Goal: Information Seeking & Learning: Compare options

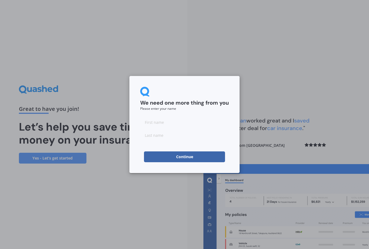
click at [160, 123] on input at bounding box center [184, 122] width 89 height 11
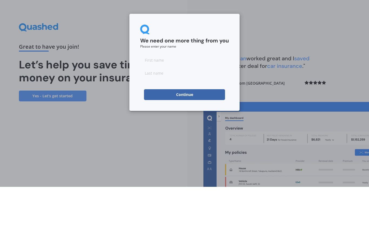
type input "Richard"
type input "Boodee"
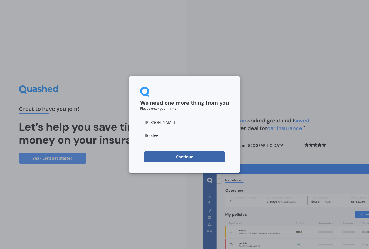
click at [184, 155] on button "Continue" at bounding box center [184, 156] width 81 height 11
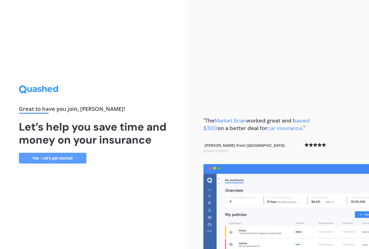
click at [56, 153] on link "Yes - Let’s get started" at bounding box center [53, 158] width 68 height 11
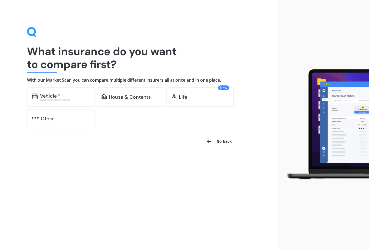
click at [128, 95] on div "House & Contents" at bounding box center [130, 96] width 42 height 5
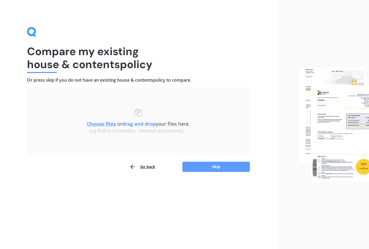
click at [219, 164] on button "Skip" at bounding box center [217, 167] width 68 height 10
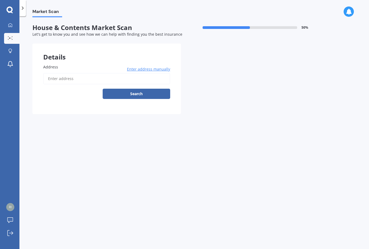
click at [61, 74] on input "Address" at bounding box center [106, 78] width 127 height 11
type input "[STREET_ADDRESS][PERSON_NAME]"
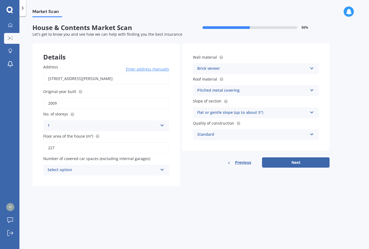
click at [299, 161] on button "Next" at bounding box center [296, 162] width 68 height 10
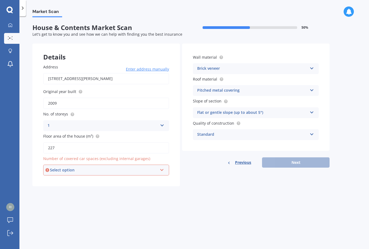
click at [313, 68] on icon at bounding box center [312, 67] width 5 height 4
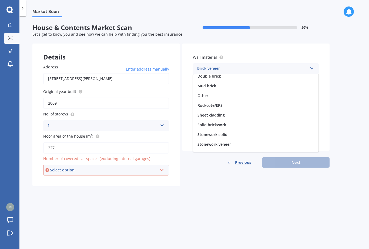
scroll to position [32, 0]
click at [213, 105] on span "Rockcote/EPS" at bounding box center [210, 105] width 25 height 5
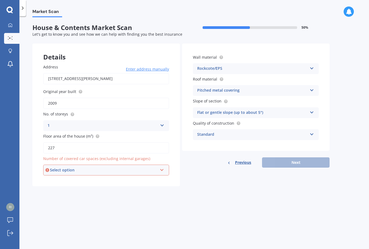
click at [312, 90] on icon at bounding box center [312, 89] width 5 height 4
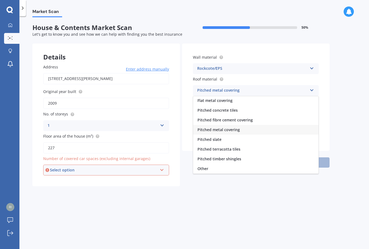
scroll to position [20, 0]
click at [222, 130] on span "Pitched metal covering" at bounding box center [219, 129] width 42 height 5
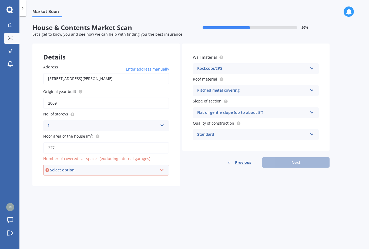
click at [209, 110] on div "Flat or gentle slope (up to about 5°)" at bounding box center [252, 113] width 110 height 6
click at [219, 123] on span "Flat or gentle slope (up to about 5°)" at bounding box center [231, 123] width 66 height 5
click at [308, 134] on div "Standard Standard High Prestige" at bounding box center [256, 134] width 126 height 11
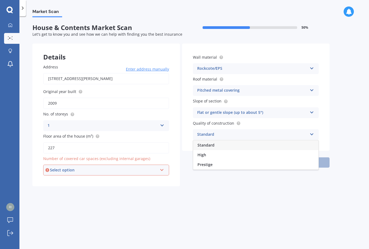
click at [204, 152] on span "High" at bounding box center [202, 154] width 9 height 5
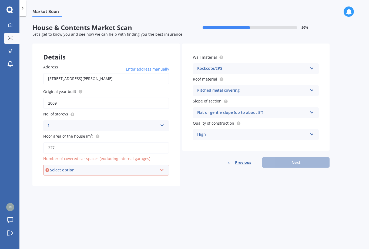
click at [299, 162] on div "Previous Next" at bounding box center [256, 162] width 148 height 10
click at [163, 167] on icon at bounding box center [162, 169] width 5 height 4
click at [53, 198] on div "2" at bounding box center [106, 200] width 125 height 10
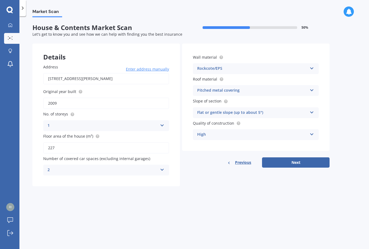
click at [162, 167] on icon at bounding box center [162, 169] width 5 height 4
click at [52, 178] on div "0" at bounding box center [107, 181] width 126 height 10
click at [295, 161] on button "Next" at bounding box center [296, 162] width 68 height 10
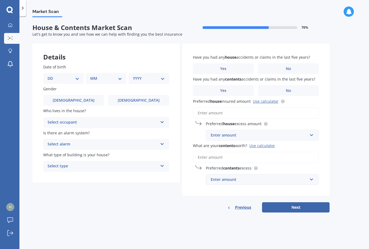
click at [76, 79] on select "DD 01 02 03 04 05 06 07 08 09 10 11 12 13 14 15 16 17 18 19 20 21 22 23 24 25 2…" at bounding box center [64, 78] width 32 height 6
select select "22"
click at [120, 79] on select "MM 01 02 03 04 05 06 07 08 09 10 11 12" at bounding box center [108, 78] width 30 height 6
click at [121, 78] on select "MM 01 02 03 04 05 06 07 08 09 10 11 12" at bounding box center [108, 78] width 30 height 6
select select "10"
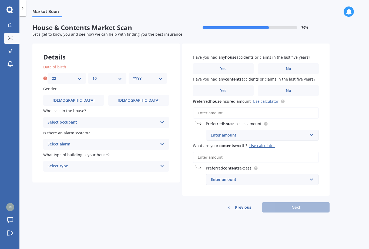
click at [162, 78] on select "YYYY 2009 2008 2007 2006 2005 2004 2003 2002 2001 2000 1999 1998 1997 1996 1995…" at bounding box center [148, 78] width 30 height 6
select select "1957"
click at [70, 101] on span "[DEMOGRAPHIC_DATA]" at bounding box center [74, 100] width 42 height 5
click at [0, 0] on input "[DEMOGRAPHIC_DATA]" at bounding box center [0, 0] width 0 height 0
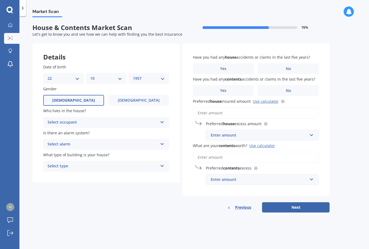
click at [164, 120] on icon at bounding box center [162, 121] width 5 height 4
click at [54, 130] on span "Owner" at bounding box center [54, 132] width 12 height 5
click at [162, 143] on icon at bounding box center [162, 143] width 5 height 4
click at [68, 164] on span "Yes, not monitored" at bounding box center [66, 164] width 36 height 5
click at [161, 164] on icon at bounding box center [162, 165] width 5 height 4
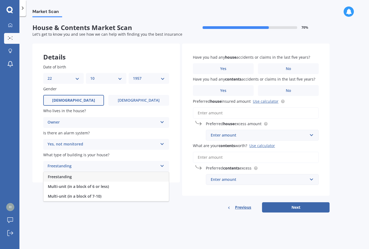
click at [60, 176] on span "Freestanding" at bounding box center [60, 176] width 24 height 5
click at [288, 68] on span "No" at bounding box center [288, 69] width 5 height 5
click at [0, 0] on input "No" at bounding box center [0, 0] width 0 height 0
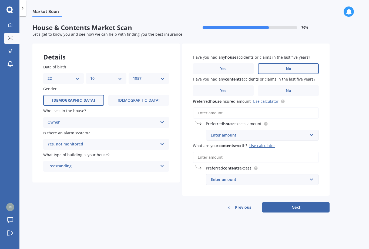
click at [286, 92] on label "No" at bounding box center [288, 90] width 61 height 11
click at [0, 0] on input "No" at bounding box center [0, 0] width 0 height 0
click at [312, 133] on input "text" at bounding box center [261, 135] width 108 height 10
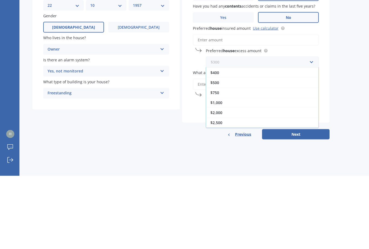
scroll to position [10, 0]
click at [219, 173] on span "$1,000" at bounding box center [217, 175] width 12 height 5
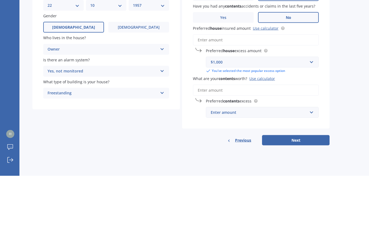
click at [208, 158] on input "What are your contents worth? Use calculator" at bounding box center [256, 163] width 126 height 11
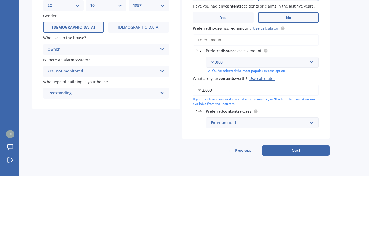
type input "$120,000"
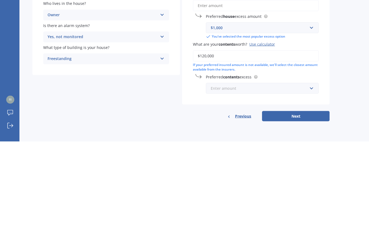
click at [313, 191] on input "text" at bounding box center [261, 196] width 108 height 10
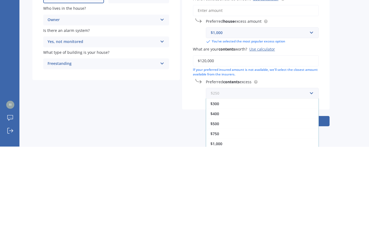
scroll to position [17, 0]
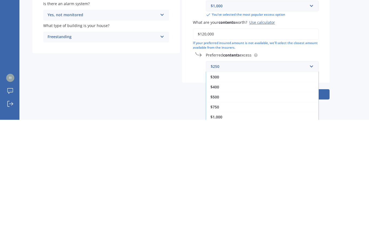
click at [217, 224] on span "$500" at bounding box center [215, 226] width 9 height 5
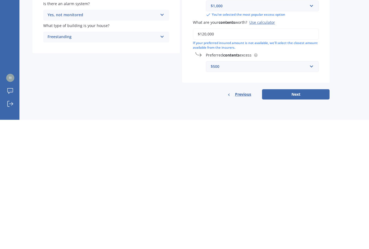
click at [297, 219] on button "Next" at bounding box center [296, 224] width 68 height 10
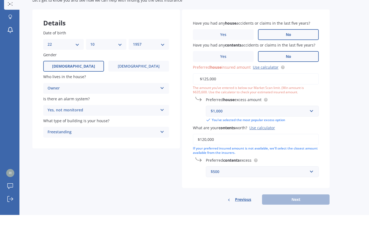
type input "$1,250,000"
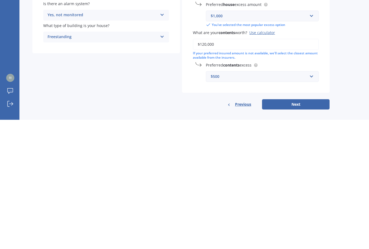
click at [298, 229] on button "Next" at bounding box center [296, 234] width 68 height 10
select select "22"
select select "10"
select select "1957"
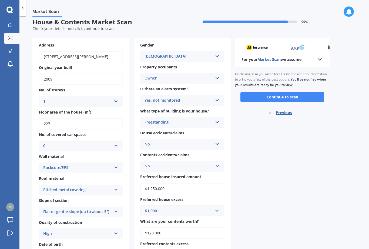
scroll to position [4, 0]
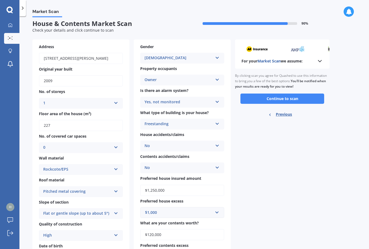
click at [323, 58] on icon at bounding box center [320, 61] width 6 height 6
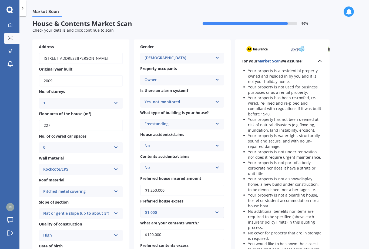
click at [319, 60] on polyline at bounding box center [320, 61] width 3 height 2
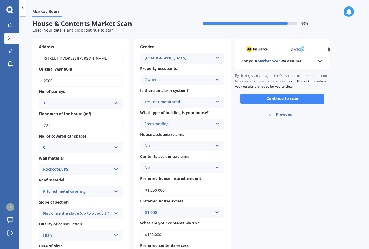
click at [285, 94] on button "Continue to scan" at bounding box center [283, 99] width 84 height 10
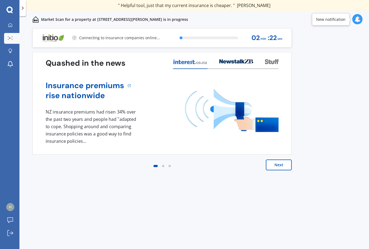
click at [279, 165] on button "Next" at bounding box center [279, 165] width 26 height 11
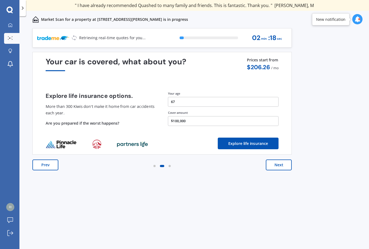
click at [281, 164] on button "Next" at bounding box center [279, 165] width 26 height 11
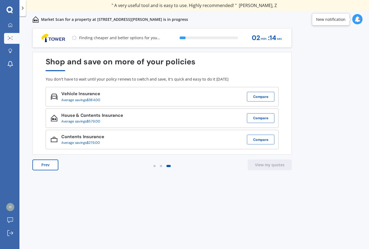
click at [261, 140] on button "Compare" at bounding box center [261, 140] width 28 height 10
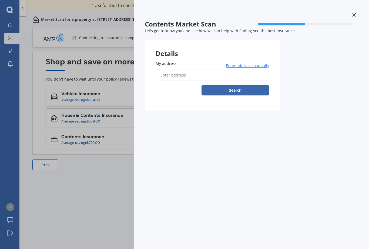
click at [170, 74] on input "My address" at bounding box center [213, 75] width 114 height 11
click at [171, 52] on div "Details" at bounding box center [212, 48] width 135 height 16
click at [167, 58] on div "My address Enter address manually Search" at bounding box center [212, 80] width 135 height 61
click at [191, 55] on div "Details" at bounding box center [212, 48] width 135 height 16
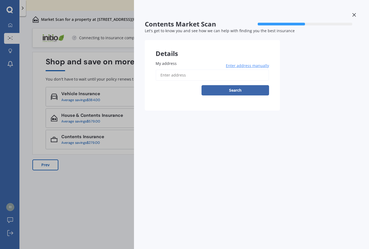
click at [167, 56] on div "Details" at bounding box center [212, 48] width 135 height 16
click at [228, 61] on label "My address" at bounding box center [211, 64] width 111 height 6
click at [228, 70] on input "My address" at bounding box center [213, 75] width 114 height 11
click at [245, 46] on div "Details" at bounding box center [212, 48] width 135 height 16
click at [250, 47] on div "Details" at bounding box center [212, 48] width 135 height 16
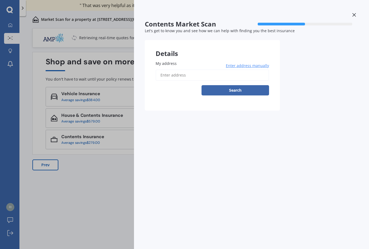
click at [174, 55] on div "Details" at bounding box center [212, 48] width 135 height 16
click at [239, 70] on input "My address" at bounding box center [213, 75] width 114 height 11
type input "[STREET_ADDRESS][PERSON_NAME]"
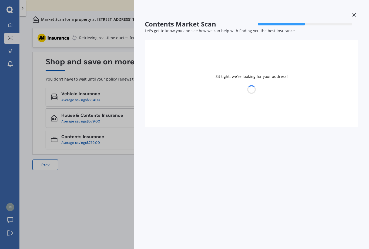
select select "22"
select select "10"
select select "1957"
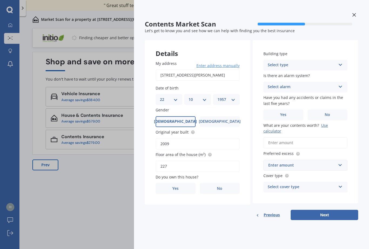
click at [330, 190] on div "Building type Select type Freestanding Multi-unit (in a block of 6 or less) Mul…" at bounding box center [306, 121] width 106 height 163
click at [328, 188] on div "Building type Select type Freestanding Multi-unit (in a block of 6 or less) Mul…" at bounding box center [306, 121] width 106 height 163
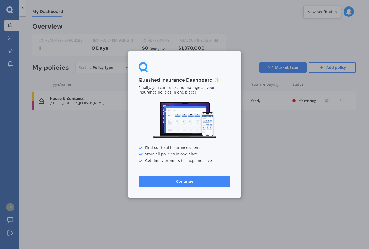
click at [184, 181] on button "Continue" at bounding box center [185, 181] width 92 height 11
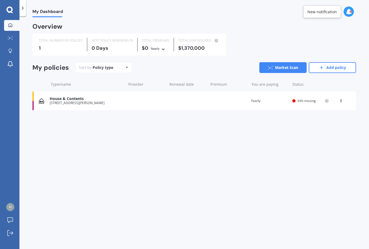
click at [127, 66] on icon at bounding box center [127, 67] width 2 height 3
click at [93, 136] on div "My Dashboard Overview TOTAL NUMBER OF POLICIES 1 NEXT POLICY RENEWING IN 0 Days…" at bounding box center [194, 133] width 350 height 233
click at [280, 67] on link "Market Scan" at bounding box center [283, 67] width 47 height 11
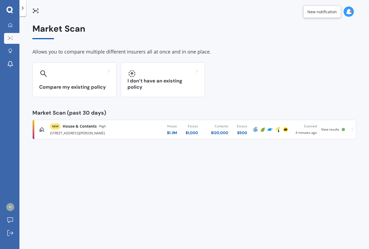
click at [63, 83] on div "Compare my existing policy" at bounding box center [74, 79] width 84 height 35
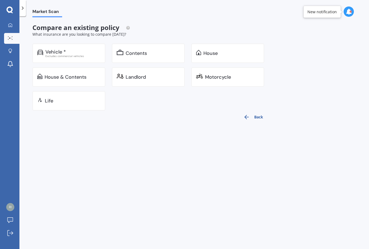
click at [136, 52] on div "Contents" at bounding box center [136, 53] width 21 height 5
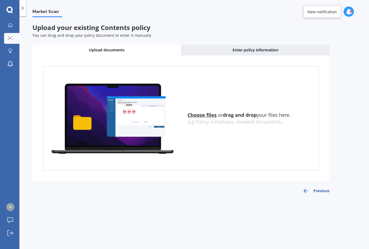
click at [257, 51] on span "Enter policy information" at bounding box center [256, 49] width 46 height 5
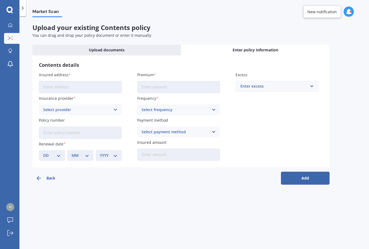
click at [49, 83] on input "Insured address" at bounding box center [80, 87] width 83 height 12
type input "[STREET_ADDRESS][PERSON_NAME]"
click at [117, 108] on icon at bounding box center [115, 110] width 5 height 6
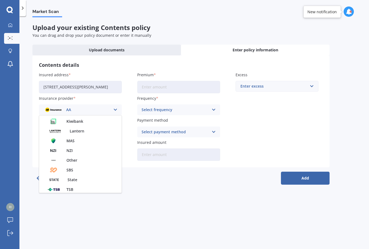
scroll to position [104, 0]
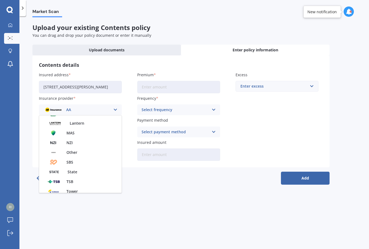
click at [76, 171] on span "State" at bounding box center [73, 172] width 10 height 4
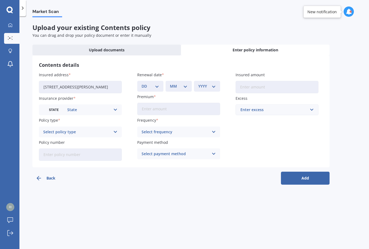
click at [157, 88] on select "DD 01 02 03 04 05 06 07 08 09 10 11 12 13 14 15 16 17 18 19 20 21 22 23 24 25 2…" at bounding box center [151, 86] width 18 height 6
select select "08"
click at [185, 85] on select "MM 01 02 03 04 05 06 07 08 09 10 11 12" at bounding box center [179, 86] width 18 height 6
select select "09"
click at [216, 85] on select "YYYY 2027 2026 2025 2024 2023 2022 2021 2020 2019 2018 2017 2016 2015 2014 2013…" at bounding box center [208, 86] width 18 height 6
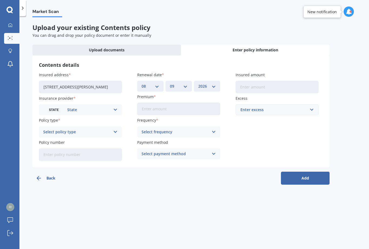
click at [209, 88] on select "YYYY 2027 2026 2025 2024 2023 2022 2021 2020 2019 2018 2017 2016 2015 2014 2013…" at bounding box center [208, 86] width 18 height 6
select select "2025"
click at [249, 87] on input "Insured amount" at bounding box center [277, 87] width 83 height 12
type input "$121,000"
click at [156, 110] on input "Premium" at bounding box center [178, 109] width 83 height 12
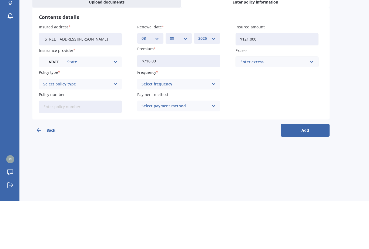
type input "$716.00"
click at [313, 105] on input "text" at bounding box center [275, 110] width 78 height 10
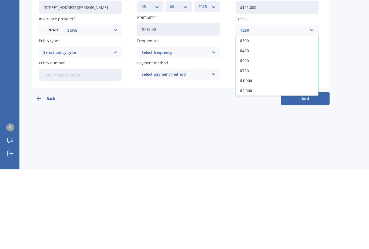
click at [247, 169] on span "$2,000" at bounding box center [246, 171] width 12 height 4
click at [114, 129] on icon at bounding box center [115, 132] width 5 height 6
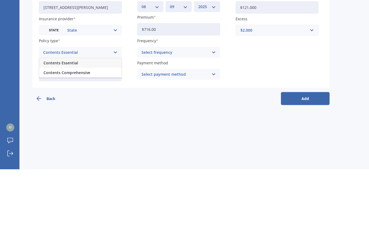
scroll to position [17, 0]
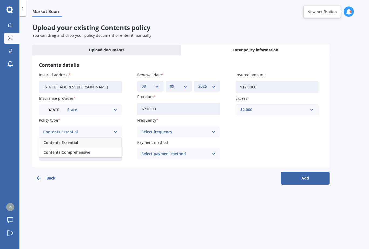
click at [70, 150] on span "Contents Comprehensive" at bounding box center [67, 152] width 47 height 4
click at [71, 148] on input "Policy number" at bounding box center [80, 154] width 83 height 12
click at [57, 148] on input "Policy number" at bounding box center [80, 154] width 83 height 12
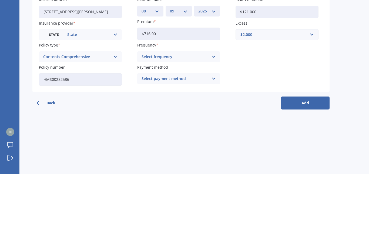
type input "HMS00282586"
click at [214, 129] on icon at bounding box center [214, 132] width 5 height 6
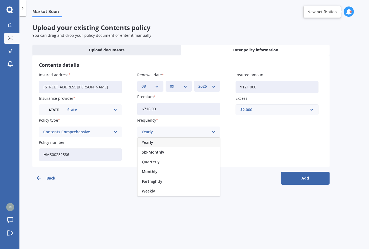
click at [150, 141] on span "Yearly" at bounding box center [147, 143] width 11 height 4
click at [214, 151] on icon at bounding box center [214, 154] width 5 height 6
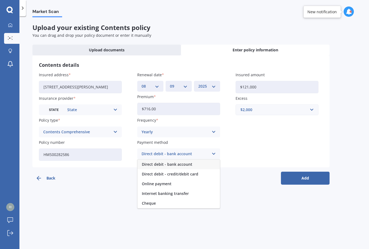
click at [186, 172] on span "Direct debit - credit/debit card" at bounding box center [170, 174] width 57 height 4
click at [307, 172] on button "Add" at bounding box center [305, 178] width 49 height 13
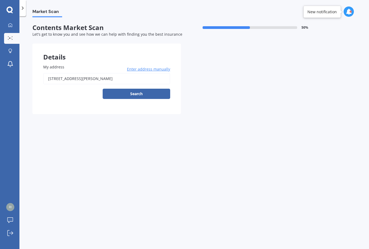
click at [142, 89] on button "Search" at bounding box center [137, 94] width 68 height 10
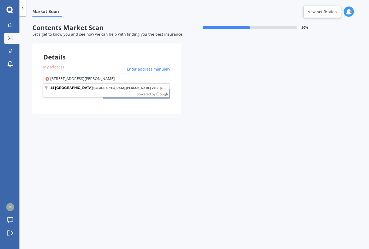
type input "[STREET_ADDRESS][PERSON_NAME]"
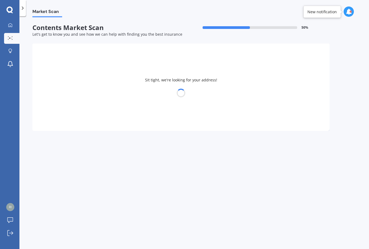
select select "22"
select select "10"
select select "1957"
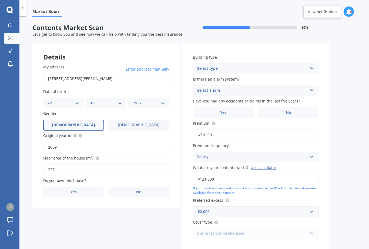
click at [310, 63] on div "Select type Freestanding Multi-unit (in a block of 6 or less) Multi-unit (in a …" at bounding box center [256, 68] width 126 height 11
click at [210, 77] on span "Freestanding" at bounding box center [210, 79] width 24 height 5
click at [312, 87] on icon at bounding box center [312, 89] width 5 height 4
click at [218, 108] on span "Yes, not monitored" at bounding box center [216, 110] width 36 height 5
click at [290, 110] on span "No" at bounding box center [288, 112] width 5 height 5
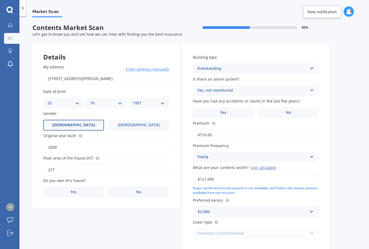
click at [0, 0] on input "No" at bounding box center [0, 0] width 0 height 0
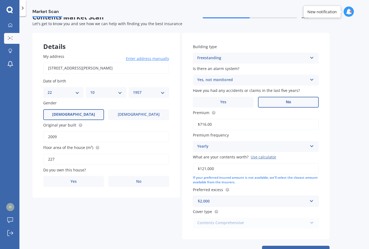
scroll to position [10, 0]
click at [296, 246] on button "Next" at bounding box center [296, 251] width 68 height 10
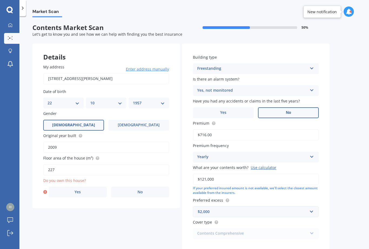
scroll to position [0, 0]
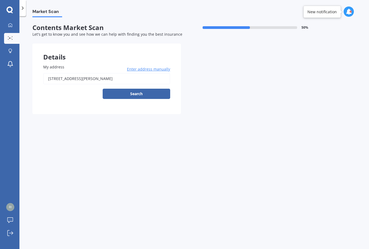
click at [144, 93] on button "Search" at bounding box center [137, 94] width 68 height 10
type input "[STREET_ADDRESS][PERSON_NAME]"
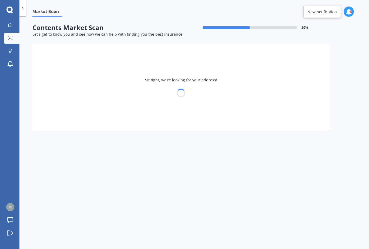
select select "22"
select select "10"
select select "1957"
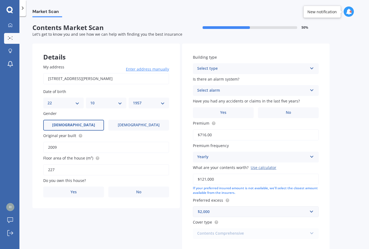
click at [311, 70] on div "Select type Freestanding Multi-unit (in a block of 6 or less) Multi-unit (in a …" at bounding box center [256, 68] width 126 height 11
click at [212, 77] on span "Freestanding" at bounding box center [210, 79] width 24 height 5
click at [312, 91] on icon at bounding box center [312, 89] width 5 height 4
click at [216, 110] on span "Yes, not monitored" at bounding box center [216, 110] width 36 height 5
click at [292, 110] on label "No" at bounding box center [288, 112] width 61 height 11
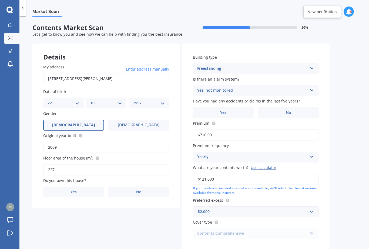
click at [0, 0] on input "No" at bounding box center [0, 0] width 0 height 0
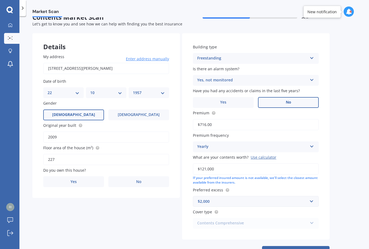
scroll to position [17, 0]
click at [299, 246] on button "Next" at bounding box center [296, 251] width 68 height 10
click at [81, 176] on label "Yes" at bounding box center [78, 181] width 58 height 11
click at [0, 0] on input "Yes" at bounding box center [0, 0] width 0 height 0
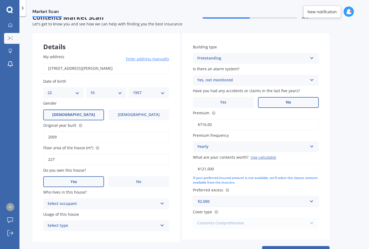
click at [167, 199] on div "Select occupant Owner" at bounding box center [106, 204] width 126 height 11
click at [58, 212] on span "Owner" at bounding box center [54, 214] width 12 height 5
click at [162, 223] on icon at bounding box center [162, 225] width 5 height 4
click at [66, 234] on span "Permanent" at bounding box center [58, 236] width 21 height 5
click at [293, 246] on button "Next" at bounding box center [296, 251] width 68 height 10
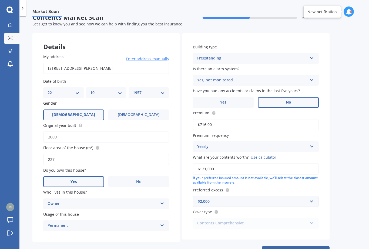
select select "22"
select select "10"
select select "1957"
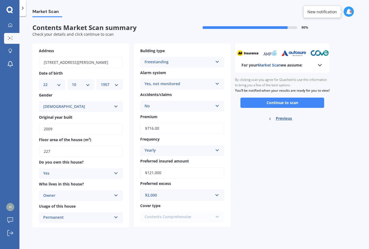
scroll to position [0, 0]
click at [220, 212] on div "Contents Comprehensive Contents Essential Contents Comprehensive" at bounding box center [182, 217] width 84 height 11
click at [165, 212] on div "Contents Comprehensive Contents Essential Contents Comprehensive" at bounding box center [182, 217] width 84 height 11
click at [285, 98] on button "Continue to scan" at bounding box center [283, 103] width 84 height 10
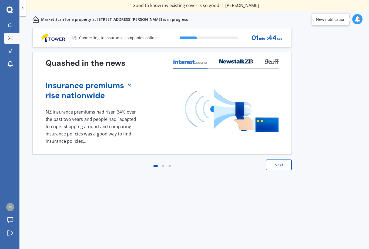
click at [276, 164] on button "Next" at bounding box center [279, 165] width 26 height 11
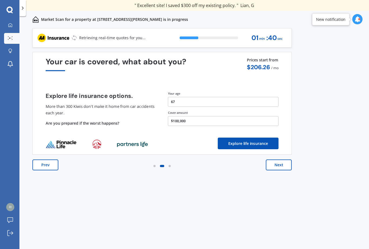
click at [278, 167] on button "Next" at bounding box center [279, 165] width 26 height 11
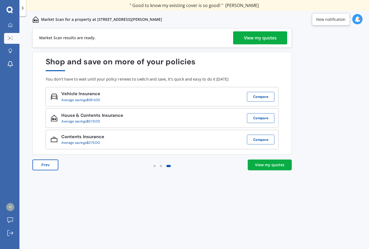
click at [264, 38] on div "View my quotes" at bounding box center [260, 37] width 33 height 13
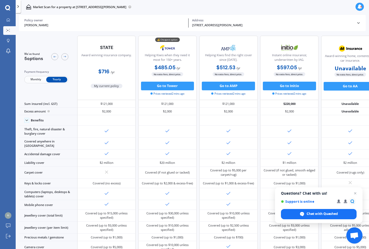
click at [169, 82] on button "Go to Tower" at bounding box center [167, 86] width 53 height 9
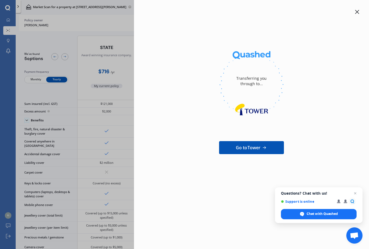
click at [250, 147] on span "Go to Tower" at bounding box center [248, 147] width 25 height 6
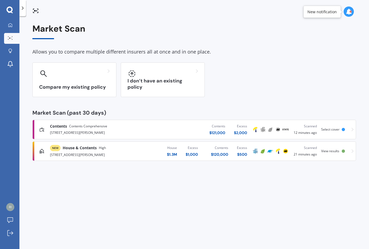
click at [334, 129] on span "Select cover" at bounding box center [331, 129] width 18 height 5
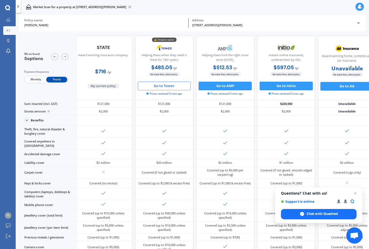
scroll to position [0, 4]
click at [170, 84] on button "Go to Tower" at bounding box center [164, 86] width 53 height 9
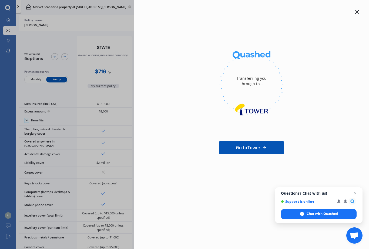
click at [360, 29] on div "Transferring you through to... Go to Tower" at bounding box center [252, 91] width 218 height 165
click at [358, 32] on div "Transferring you through to... Go to Tower" at bounding box center [252, 91] width 218 height 165
click at [357, 29] on div "Transferring you through to... Go to Tower" at bounding box center [252, 91] width 218 height 165
click at [356, 37] on div "Transferring you through to... Go to Tower" at bounding box center [252, 91] width 218 height 165
click at [11, 21] on div "Transferring you through to... Go to Tower" at bounding box center [184, 124] width 369 height 249
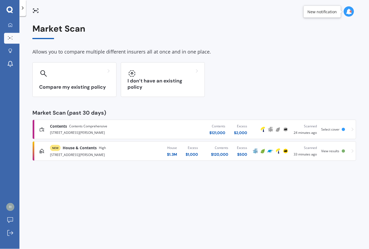
scroll to position [1, 0]
click at [13, 9] on icon at bounding box center [9, 9] width 6 height 7
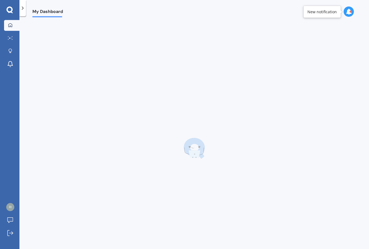
click at [11, 24] on icon at bounding box center [10, 25] width 4 height 4
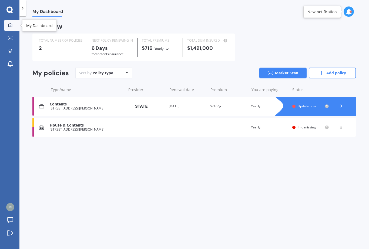
click at [332, 71] on link "Add policy" at bounding box center [332, 73] width 47 height 11
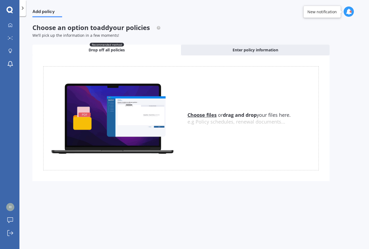
click at [247, 48] on span "Enter policy information" at bounding box center [256, 49] width 46 height 5
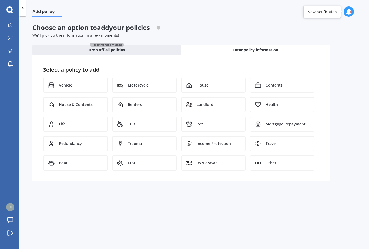
click at [68, 82] on span "Vehicle" at bounding box center [65, 84] width 13 height 5
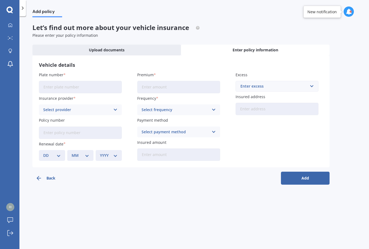
click at [326, 68] on div "Vehicle details Plate number Insurance provider Select provider AA AMI AMP ANZ …" at bounding box center [181, 111] width 298 height 112
click at [67, 87] on input "Plate number" at bounding box center [80, 87] width 83 height 12
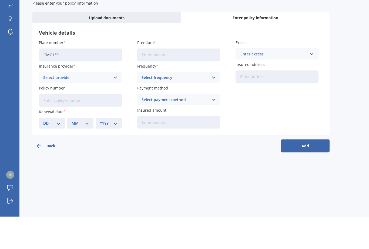
type input "GMC139"
click at [117, 107] on icon at bounding box center [115, 110] width 5 height 6
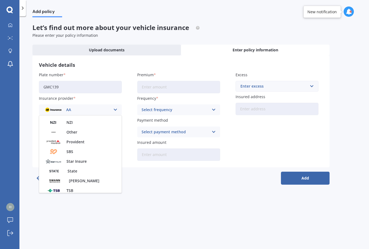
scroll to position [183, 0]
click at [56, 167] on img at bounding box center [54, 171] width 21 height 8
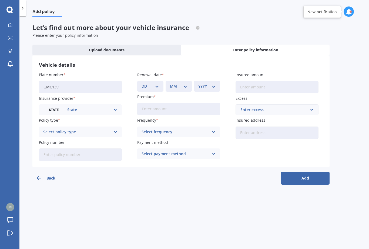
click at [116, 129] on icon at bounding box center [115, 132] width 5 height 6
click at [65, 141] on span "Comprehensive" at bounding box center [58, 143] width 29 height 4
click at [74, 148] on input "Policy number" at bounding box center [80, 154] width 83 height 12
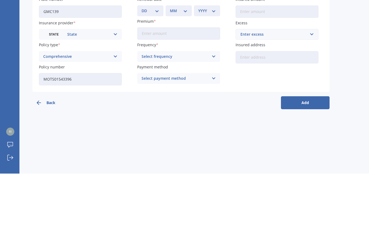
type input "MOTS01543396"
click at [193, 103] on input "Premium" at bounding box center [178, 109] width 83 height 12
type input "$760.80"
click at [215, 129] on icon at bounding box center [214, 132] width 5 height 6
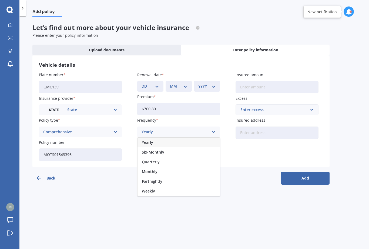
click at [151, 141] on span "Yearly" at bounding box center [147, 143] width 11 height 4
click at [212, 151] on icon at bounding box center [214, 154] width 5 height 6
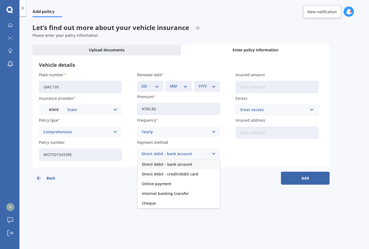
click at [162, 172] on span "Direct debit - credit/debit card" at bounding box center [170, 174] width 57 height 4
click at [255, 81] on input "Insured amount" at bounding box center [277, 87] width 83 height 12
type input "$12,150"
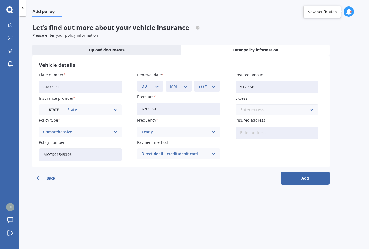
click at [309, 105] on input "text" at bounding box center [275, 110] width 78 height 10
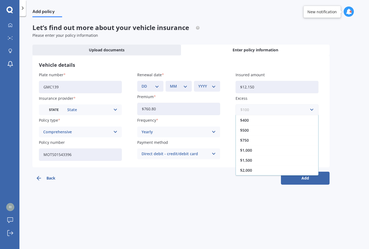
scroll to position [10, 0]
click at [249, 128] on span "$500" at bounding box center [244, 130] width 9 height 4
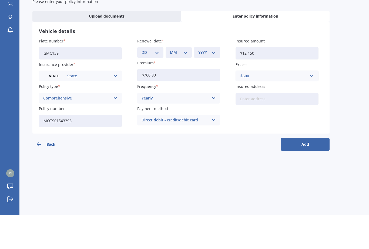
click at [255, 127] on input "Insured address" at bounding box center [277, 133] width 83 height 12
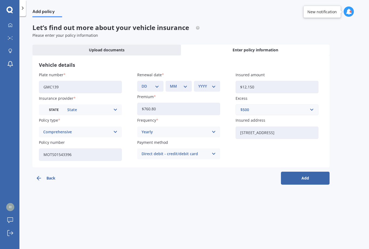
type input "[STREET_ADDRESS][PERSON_NAME]"
click at [303, 172] on button "Add" at bounding box center [305, 178] width 49 height 13
click at [161, 83] on select "DD 01 02 03 04 05 06 07 08 09 10 11 12 13 14 15 16 17 18 19 20 21 22 23 24 25 2…" at bounding box center [153, 86] width 15 height 6
select select "02"
click at [186, 83] on select "MM 01 02 03 04 05 06 07 08 09 10 11 12" at bounding box center [179, 86] width 15 height 6
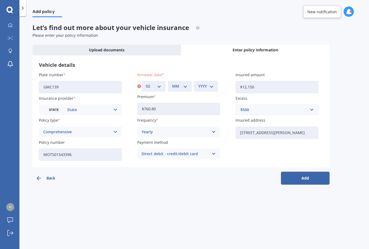
select select "10"
click at [212, 83] on select "YYYY 2027 2026 2025 2024 2023 2022 2021 2020 2019 2018 2017 2016 2015 2014 2013…" at bounding box center [206, 86] width 15 height 6
select select "2025"
click at [306, 172] on button "Add" at bounding box center [305, 178] width 49 height 13
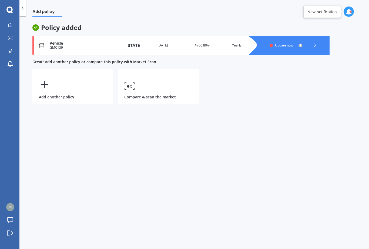
click at [140, 70] on link "Compare & scan the market" at bounding box center [158, 86] width 81 height 35
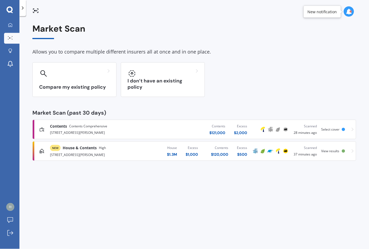
scroll to position [17, 0]
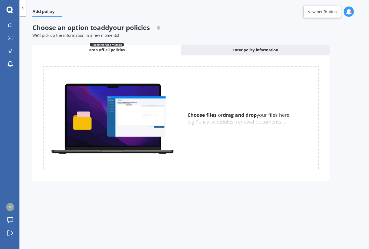
click at [266, 47] on span "Enter policy information" at bounding box center [256, 49] width 46 height 5
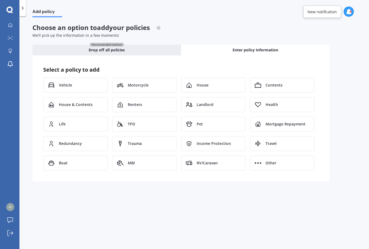
click at [68, 82] on span "Vehicle" at bounding box center [65, 84] width 13 height 5
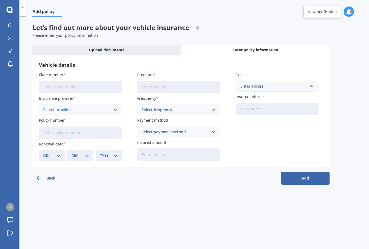
click at [86, 81] on input "Plate number" at bounding box center [80, 87] width 83 height 12
type input "GMC139"
click at [173, 81] on input "Premium" at bounding box center [178, 87] width 83 height 12
type input "$760.80"
click at [311, 81] on input "text" at bounding box center [275, 86] width 78 height 10
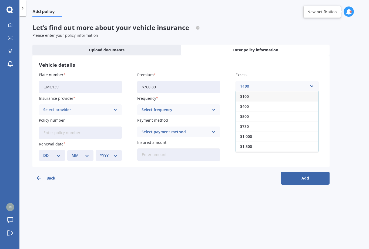
click at [247, 115] on span "$500" at bounding box center [244, 117] width 9 height 4
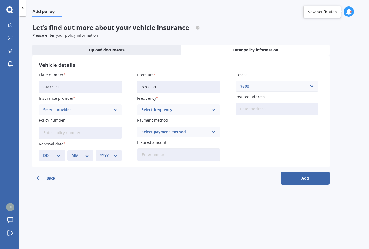
click at [250, 103] on input "Insured address" at bounding box center [277, 109] width 83 height 12
type input "[STREET_ADDRESS][PERSON_NAME]"
click at [116, 107] on icon at bounding box center [115, 110] width 5 height 6
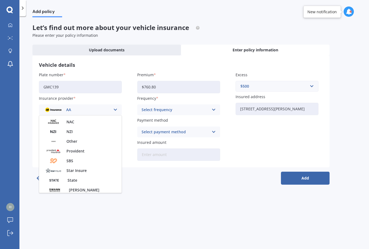
scroll to position [174, 0]
click at [77, 178] on span "State" at bounding box center [73, 180] width 10 height 4
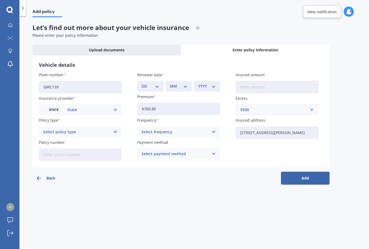
click at [114, 129] on icon at bounding box center [115, 132] width 5 height 6
click at [66, 141] on span "Comprehensive" at bounding box center [58, 143] width 29 height 4
click at [78, 148] on input "Policy number" at bounding box center [80, 154] width 83 height 12
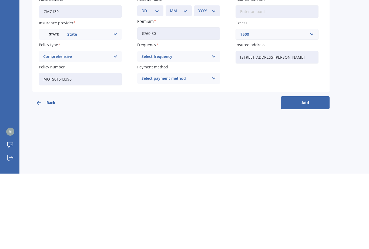
type input "MOTS01543396"
click at [214, 129] on icon at bounding box center [214, 132] width 5 height 6
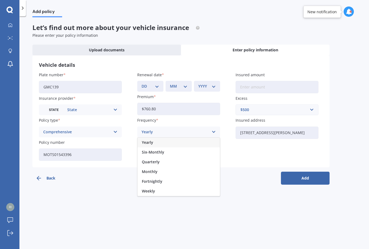
click at [151, 141] on span "Yearly" at bounding box center [147, 143] width 11 height 4
click at [214, 151] on icon at bounding box center [214, 154] width 5 height 6
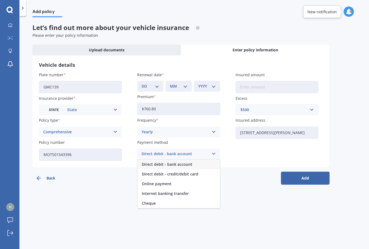
click at [159, 172] on span "Direct debit - credit/debit card" at bounding box center [170, 174] width 57 height 4
click at [251, 81] on input "Insured amount" at bounding box center [277, 87] width 83 height 12
type input "$12,150"
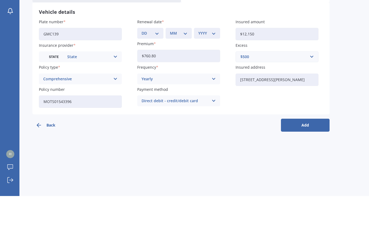
click at [305, 172] on button "Add" at bounding box center [305, 178] width 49 height 13
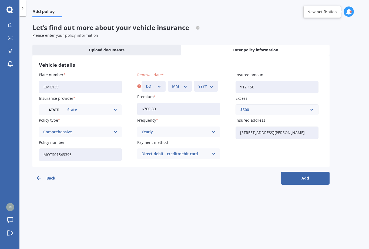
click at [304, 172] on button "Add" at bounding box center [305, 178] width 49 height 13
click at [308, 172] on button "Add" at bounding box center [305, 178] width 49 height 13
click at [304, 176] on button "Add" at bounding box center [305, 178] width 49 height 13
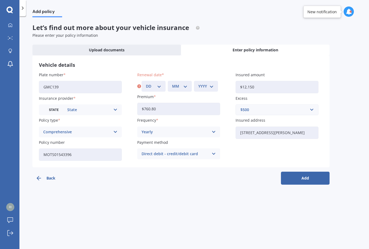
click at [313, 177] on button "Add" at bounding box center [305, 178] width 49 height 13
click at [301, 179] on button "Add" at bounding box center [305, 178] width 49 height 13
click at [302, 177] on button "Add" at bounding box center [305, 178] width 49 height 13
click at [161, 84] on select "DD 01 02 03 04 05 06 07 08 09 10 11 12 13 14 15 16 17 18 19 20 21 22 23 24 25 2…" at bounding box center [153, 86] width 15 height 6
select select "02"
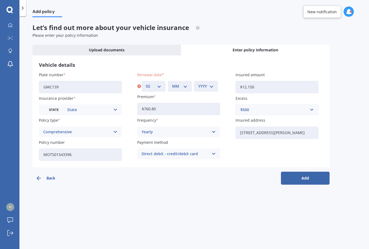
click at [186, 85] on select "MM 01 02 03 04 05 06 07 08 09 10 11 12" at bounding box center [179, 86] width 15 height 6
select select "10"
click at [213, 87] on select "YYYY 2027 2026 2025 2024 2023 2022 2021 2020 2019 2018 2017 2016 2015 2014 2013…" at bounding box center [206, 86] width 15 height 6
select select "2025"
click at [306, 176] on button "Add" at bounding box center [305, 178] width 49 height 13
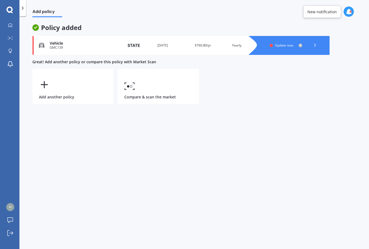
click at [315, 46] on polyline at bounding box center [315, 45] width 1 height 3
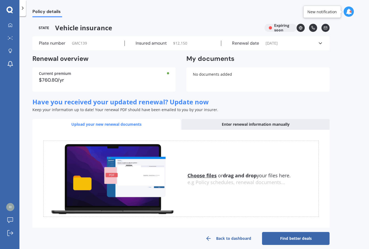
click at [298, 239] on link "Find better deals" at bounding box center [296, 238] width 68 height 13
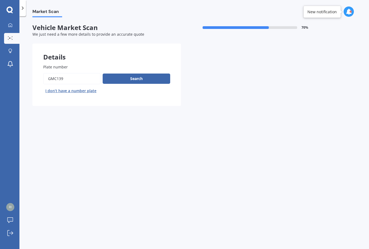
click at [142, 77] on button "Search" at bounding box center [137, 79] width 68 height 10
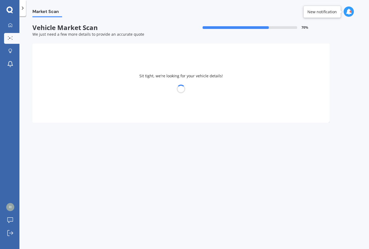
select select "TOYOTA"
select select "22"
select select "10"
select select "1957"
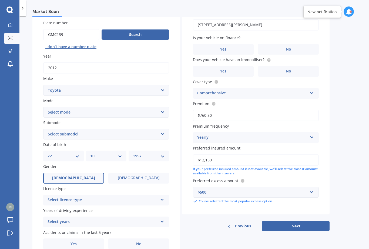
scroll to position [45, 0]
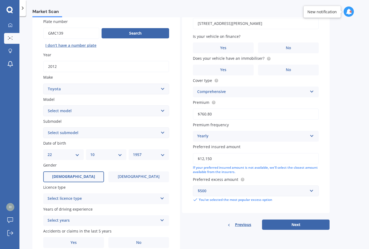
click at [163, 196] on icon at bounding box center [162, 198] width 5 height 4
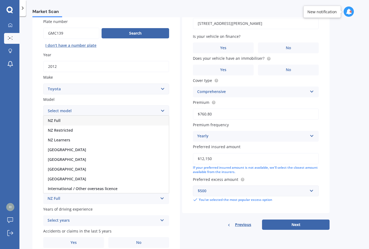
click at [59, 118] on span "NZ Full" at bounding box center [54, 120] width 13 height 5
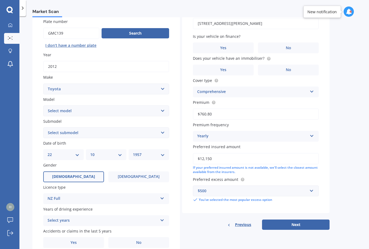
click at [164, 217] on icon at bounding box center [162, 219] width 5 height 4
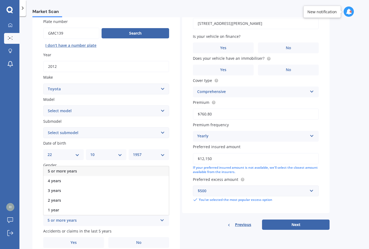
click at [72, 169] on span "5 or more years" at bounding box center [62, 171] width 29 height 5
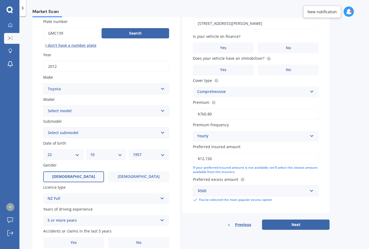
click at [77, 237] on label "Yes" at bounding box center [73, 242] width 61 height 11
click at [0, 0] on input "Yes" at bounding box center [0, 0] width 0 height 0
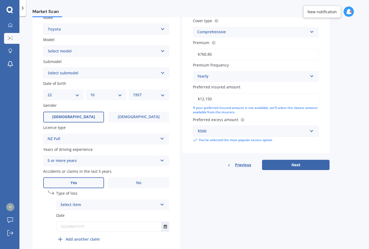
scroll to position [105, 0]
click at [163, 202] on icon at bounding box center [162, 204] width 5 height 4
click at [75, 213] on span "At fault accident" at bounding box center [76, 215] width 31 height 5
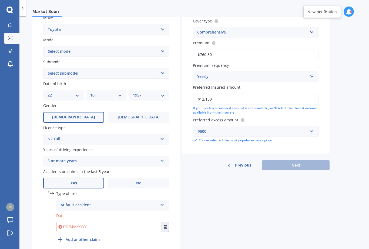
scroll to position [11, 0]
click at [165, 225] on icon "Select date" at bounding box center [165, 227] width 3 height 4
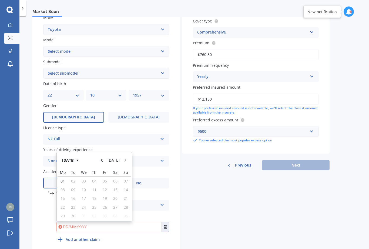
click at [83, 155] on button "[DATE]" at bounding box center [71, 160] width 23 height 10
click at [77, 155] on button "2025" at bounding box center [69, 160] width 19 height 10
click at [66, 148] on button "[DATE] - [DATE]" at bounding box center [79, 156] width 39 height 17
click at [124, 173] on span "[DATE] - [DATE]" at bounding box center [122, 178] width 15 height 10
click at [122, 175] on span "2022" at bounding box center [122, 177] width 9 height 5
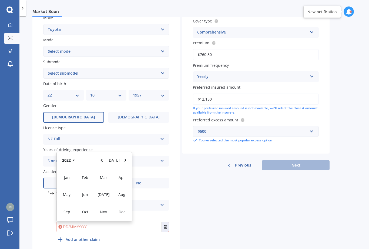
click at [155, 169] on label "Accidents or claims in the last 5 years" at bounding box center [105, 172] width 124 height 6
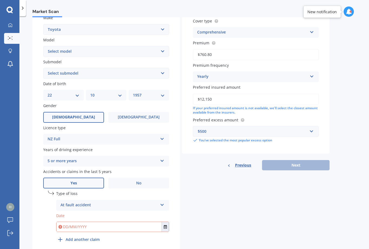
click at [166, 222] on button "Select date" at bounding box center [165, 227] width 7 height 10
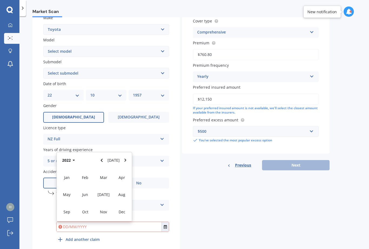
click at [124, 155] on button "Navigate forward" at bounding box center [125, 160] width 7 height 10
click at [104, 186] on div "[DATE]" at bounding box center [103, 194] width 18 height 17
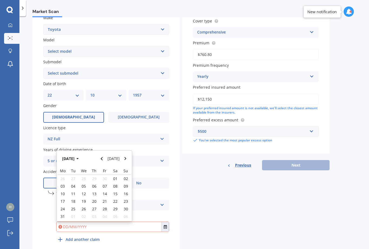
click at [106, 206] on span "28" at bounding box center [105, 208] width 4 height 5
type input "[DATE]"
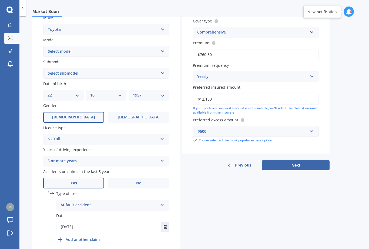
click at [106, 202] on div "At fault accident" at bounding box center [109, 205] width 97 height 6
click at [105, 211] on div "At fault accident" at bounding box center [113, 216] width 113 height 10
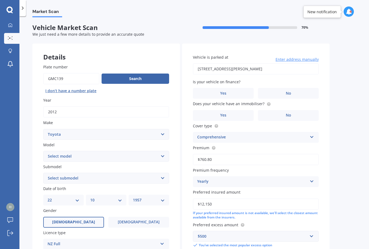
scroll to position [0, 0]
click at [297, 88] on label "No" at bounding box center [288, 93] width 61 height 11
click at [0, 0] on input "No" at bounding box center [0, 0] width 0 height 0
click at [289, 113] on span "No" at bounding box center [288, 115] width 5 height 5
click at [0, 0] on input "No" at bounding box center [0, 0] width 0 height 0
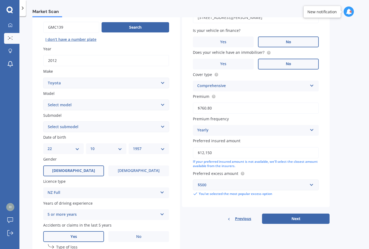
scroll to position [59, 0]
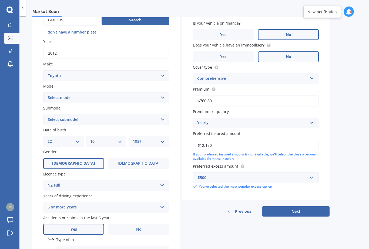
click at [300, 206] on button "Next" at bounding box center [296, 211] width 68 height 10
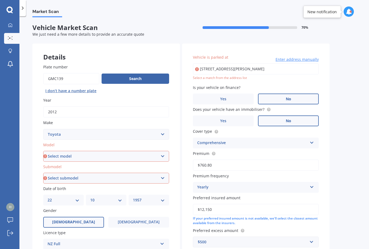
scroll to position [0, 0]
click at [240, 63] on input "[STREET_ADDRESS][PERSON_NAME]" at bounding box center [256, 68] width 126 height 11
type input "[STREET_ADDRESS][PERSON_NAME]"
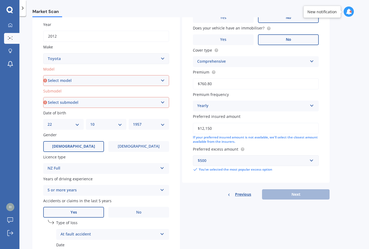
scroll to position [74, 0]
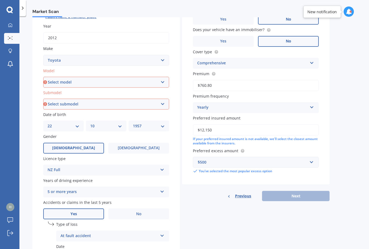
click at [163, 77] on select "Select model 4 Runner 86 [PERSON_NAME] Alphard Altezza Aqua Aristo Aurion Auris…" at bounding box center [106, 82] width 126 height 11
select select "RAV-4"
click at [164, 99] on select "Select submodel Diesel EV GX SUV 2.2/4WD/6AT Hybrid Hybrid 2WD Petrol" at bounding box center [106, 104] width 126 height 11
select select "PETROL"
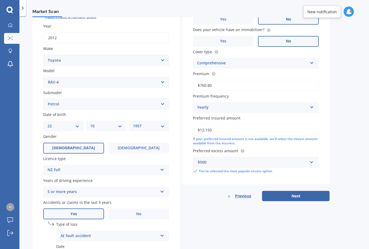
click at [299, 191] on button "Next" at bounding box center [296, 196] width 68 height 10
select select "22"
select select "10"
select select "1957"
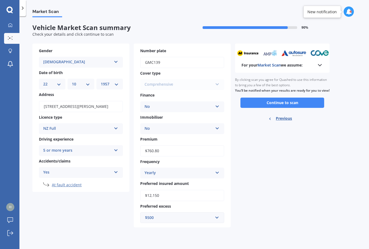
scroll to position [0, 0]
click at [283, 106] on button "Continue to scan" at bounding box center [283, 103] width 84 height 10
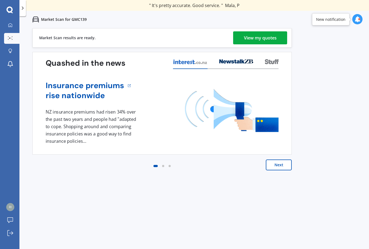
click at [260, 37] on div "View my quotes" at bounding box center [260, 37] width 33 height 13
